Goal: Task Accomplishment & Management: Understand process/instructions

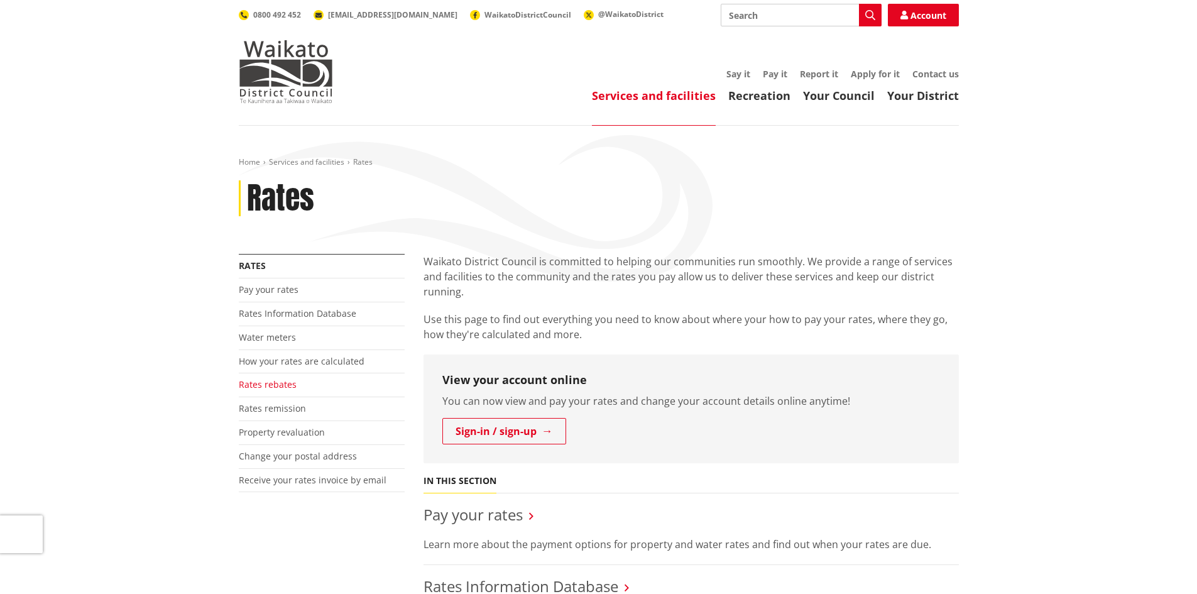
click at [273, 384] on link "Rates rebates" at bounding box center [268, 384] width 58 height 12
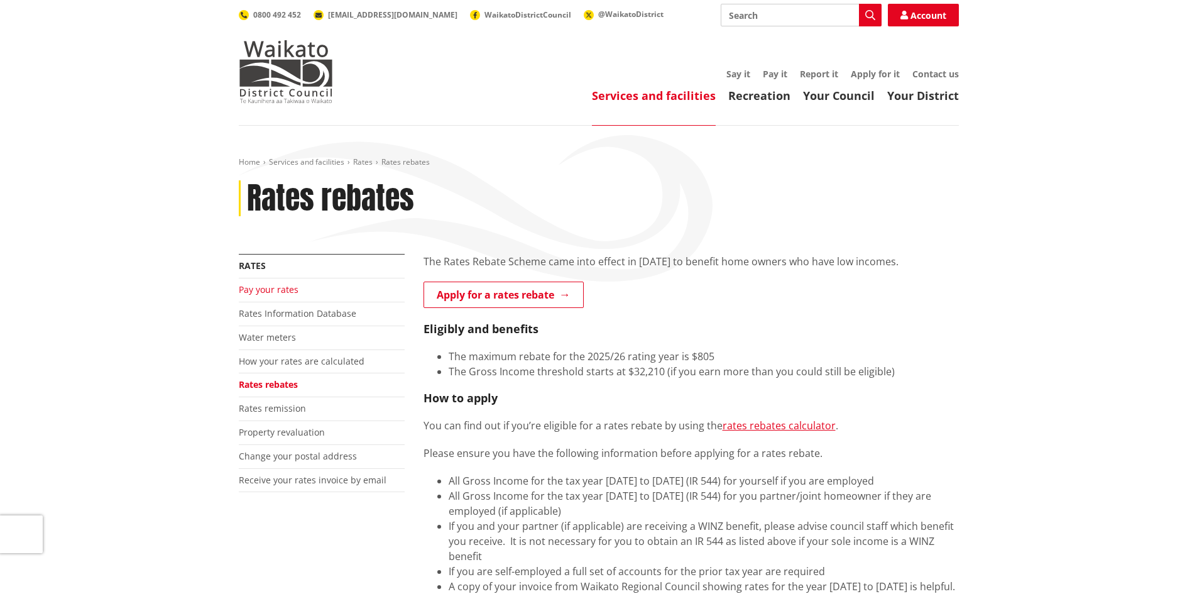
click at [258, 292] on link "Pay your rates" at bounding box center [269, 289] width 60 height 12
